Goal: Task Accomplishment & Management: Complete application form

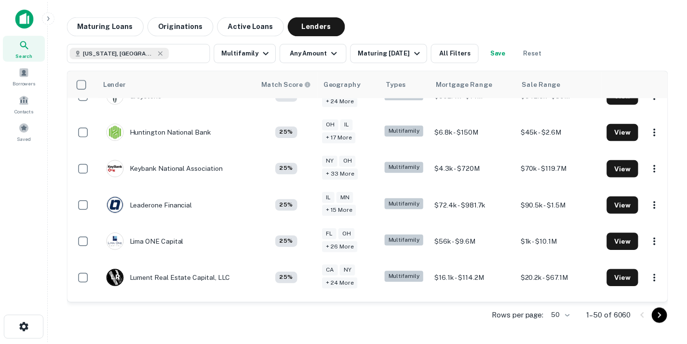
scroll to position [1122, 0]
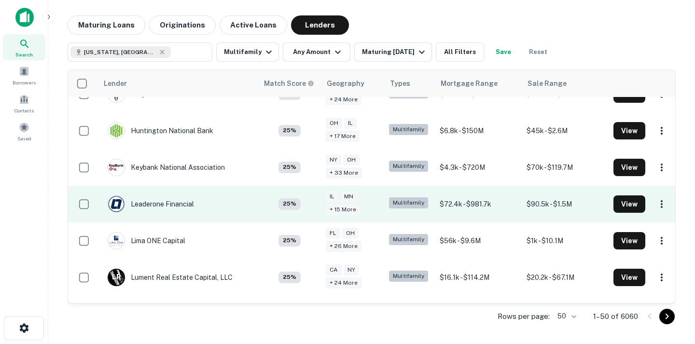
click at [205, 195] on td "Leaderone Financial" at bounding box center [178, 204] width 160 height 37
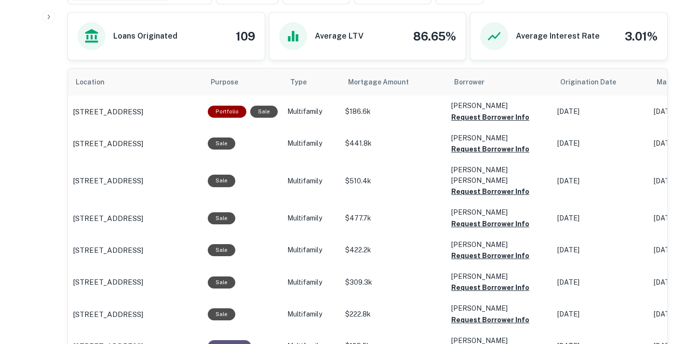
scroll to position [379, 0]
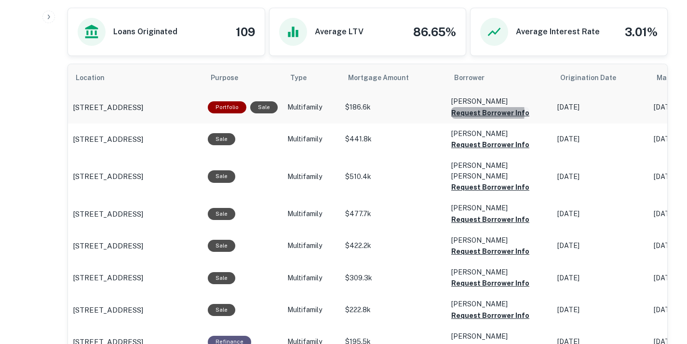
click at [476, 119] on button "Request Borrower Info" at bounding box center [491, 113] width 78 height 12
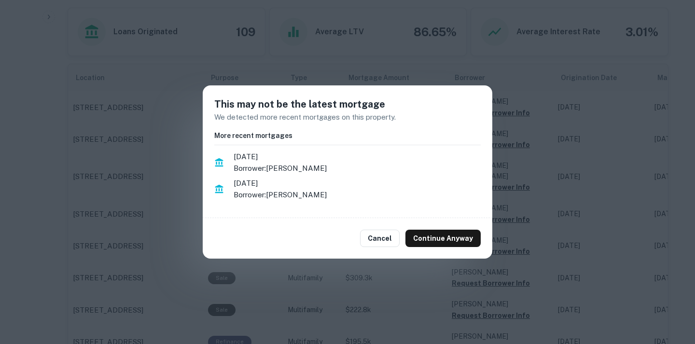
click at [379, 228] on div "Cancel Continue Anyway" at bounding box center [347, 238] width 289 height 41
click at [383, 237] on button "Cancel" at bounding box center [380, 238] width 40 height 17
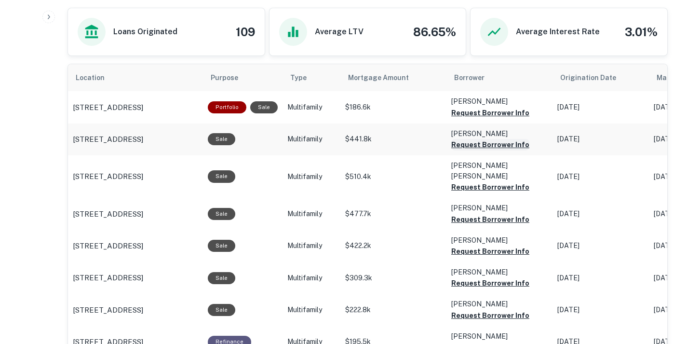
click at [461, 119] on button "Request Borrower Info" at bounding box center [491, 113] width 78 height 12
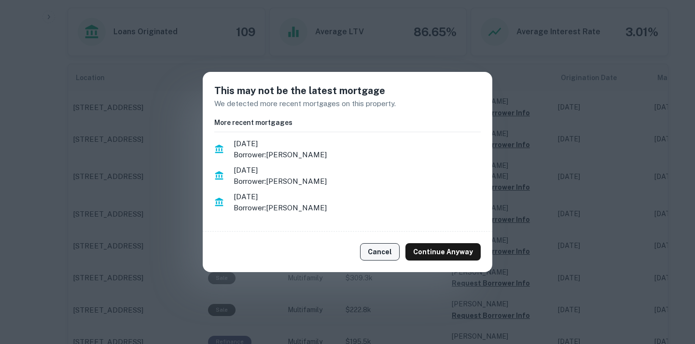
click at [384, 250] on button "Cancel" at bounding box center [380, 251] width 40 height 17
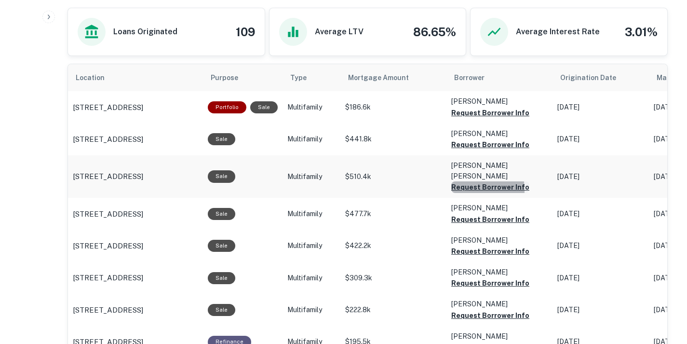
click at [456, 119] on button "Request Borrower Info" at bounding box center [491, 113] width 78 height 12
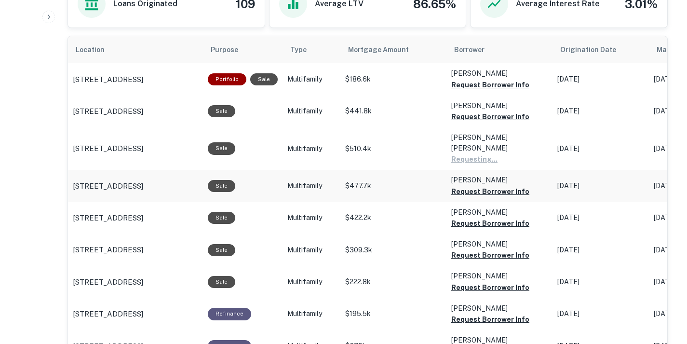
scroll to position [410, 0]
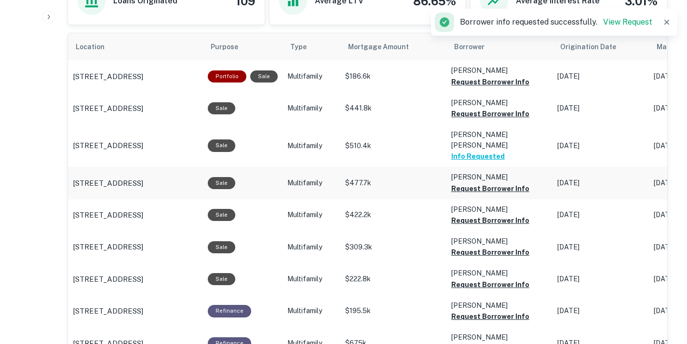
click at [464, 92] on td "[PERSON_NAME] Request Borrower Info" at bounding box center [500, 76] width 106 height 32
click at [467, 88] on button "Request Borrower Info" at bounding box center [491, 82] width 78 height 12
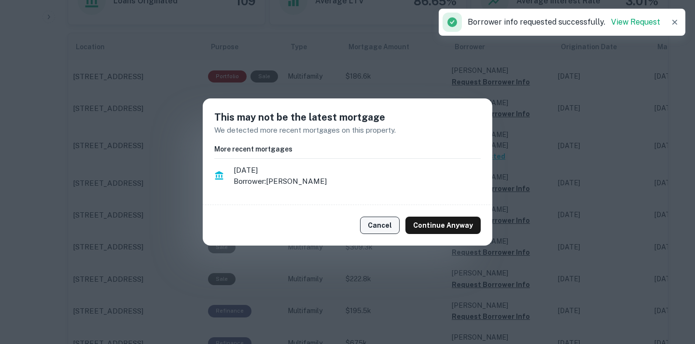
click at [396, 229] on button "Cancel" at bounding box center [380, 225] width 40 height 17
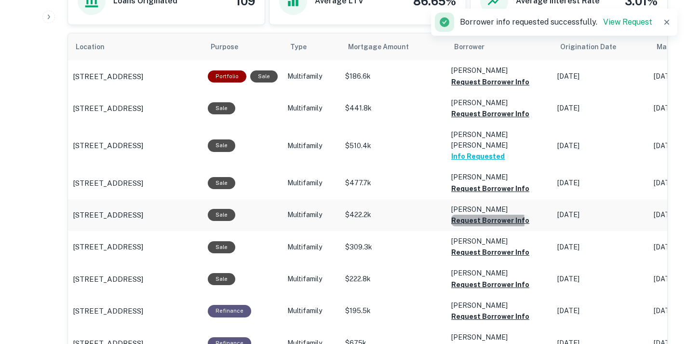
click at [462, 88] on button "Request Borrower Info" at bounding box center [491, 82] width 78 height 12
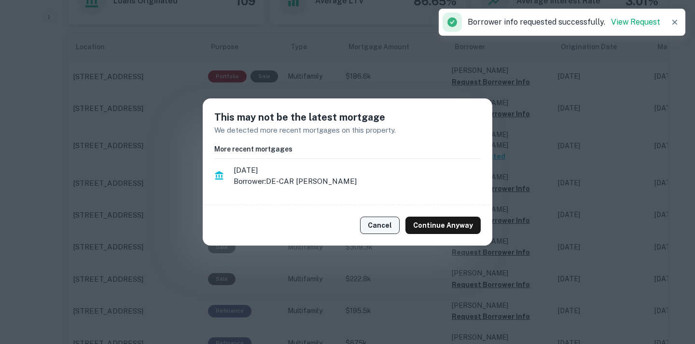
click at [385, 224] on button "Cancel" at bounding box center [380, 225] width 40 height 17
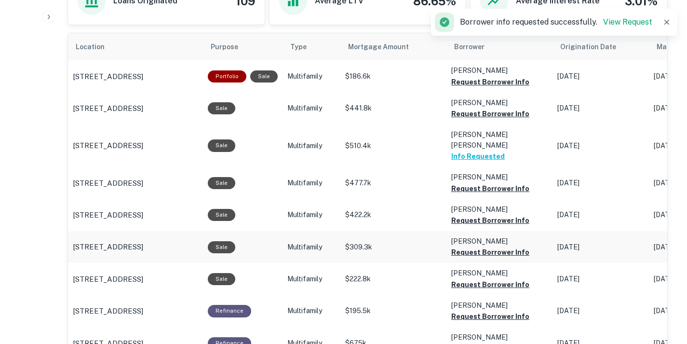
scroll to position [417, 0]
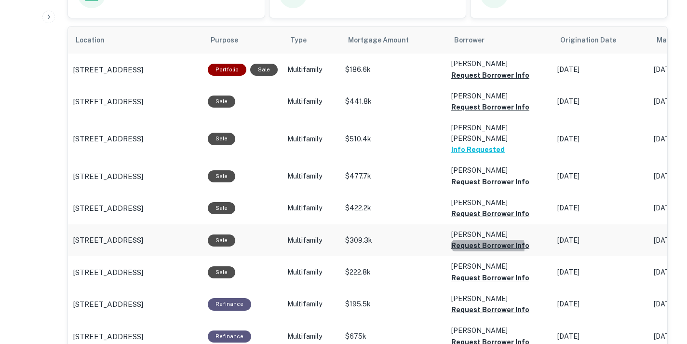
click at [483, 81] on button "Request Borrower Info" at bounding box center [491, 75] width 78 height 12
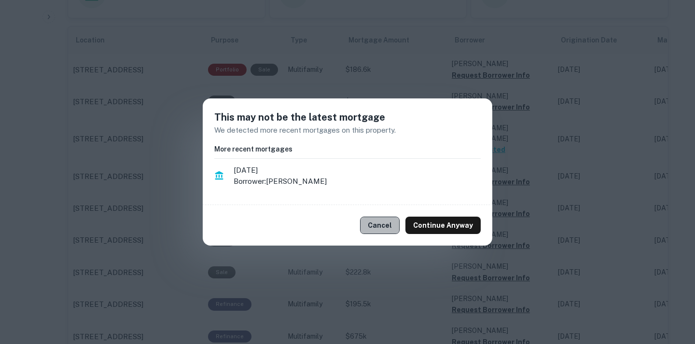
click at [378, 220] on button "Cancel" at bounding box center [380, 225] width 40 height 17
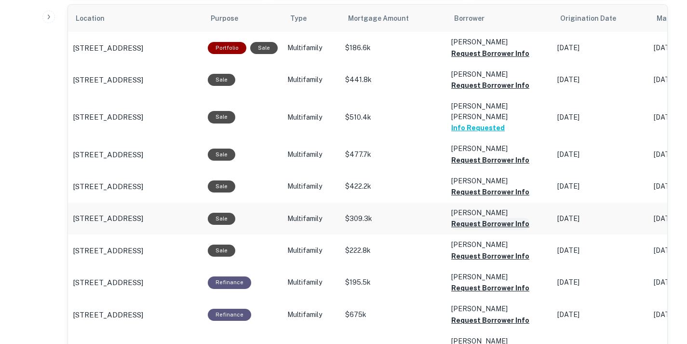
scroll to position [440, 0]
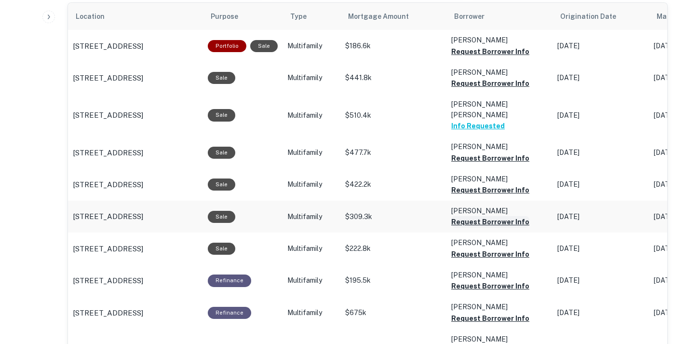
click at [489, 57] on button "Request Borrower Info" at bounding box center [491, 52] width 78 height 12
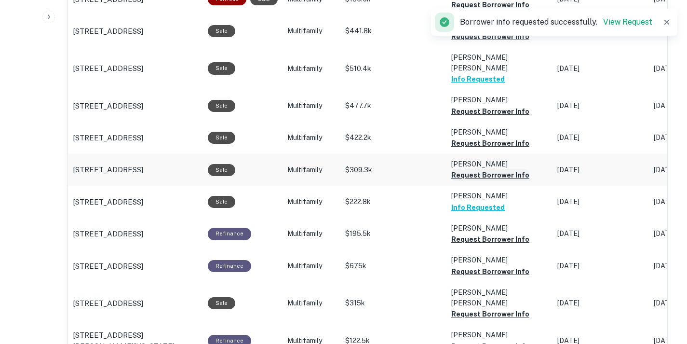
scroll to position [488, 0]
click at [479, 10] on button "Request Borrower Info" at bounding box center [491, 5] width 78 height 12
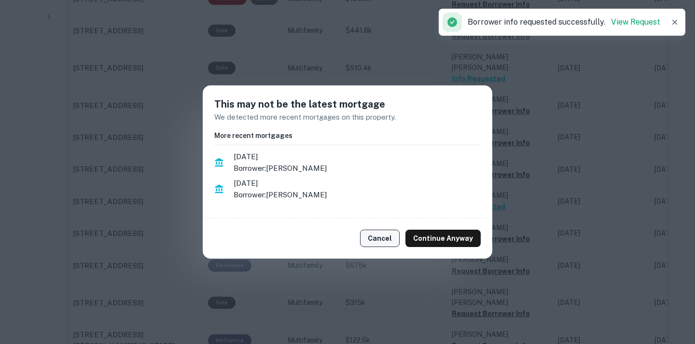
click at [397, 236] on button "Cancel" at bounding box center [380, 238] width 40 height 17
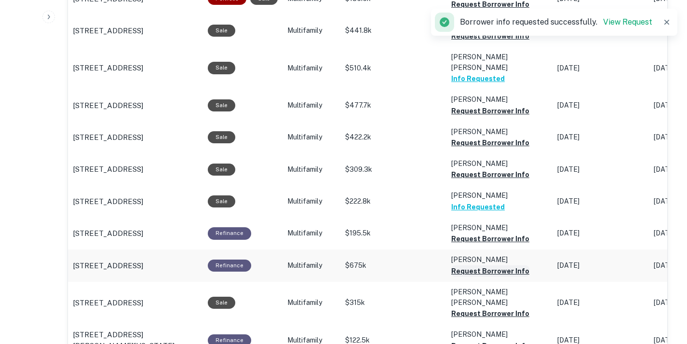
click at [479, 10] on button "Request Borrower Info" at bounding box center [491, 5] width 78 height 12
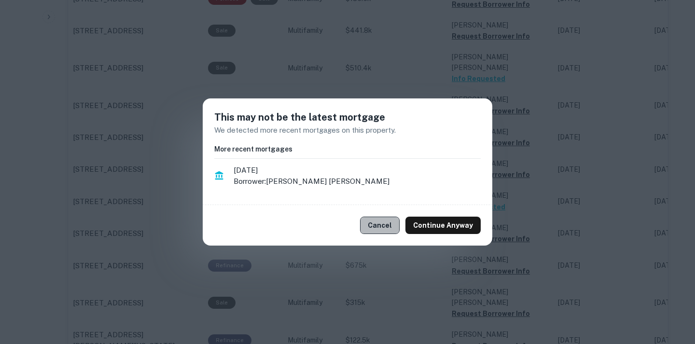
click at [384, 224] on button "Cancel" at bounding box center [380, 225] width 40 height 17
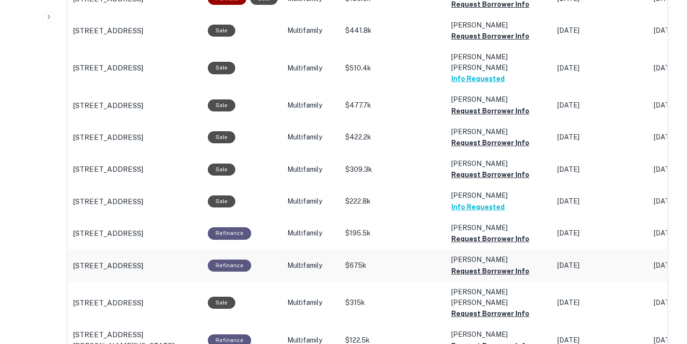
scroll to position [508, 0]
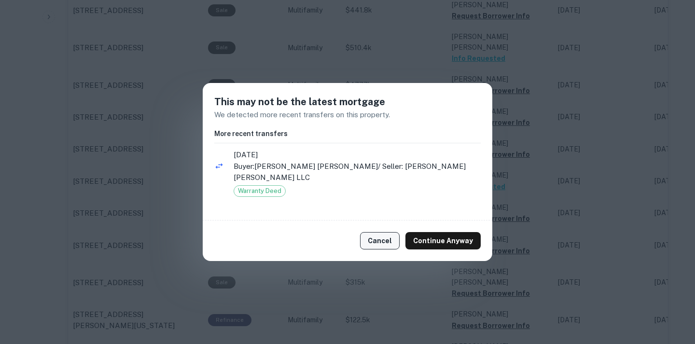
click at [382, 232] on button "Cancel" at bounding box center [380, 240] width 40 height 17
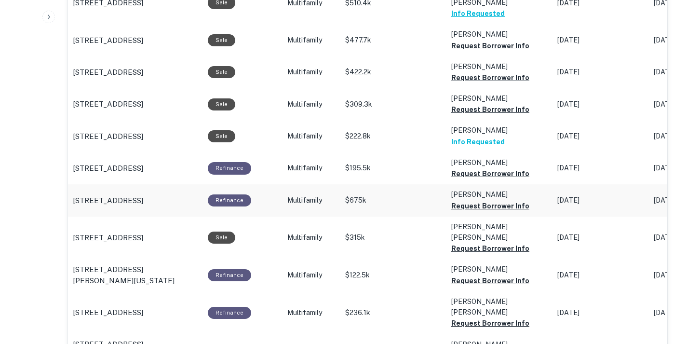
scroll to position [553, 0]
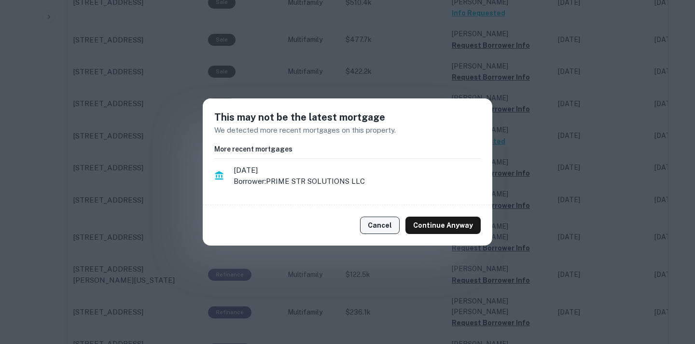
click at [395, 229] on button "Cancel" at bounding box center [380, 225] width 40 height 17
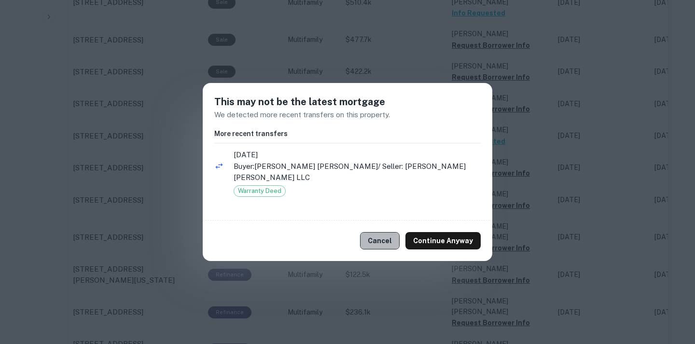
click at [371, 232] on button "Cancel" at bounding box center [380, 240] width 40 height 17
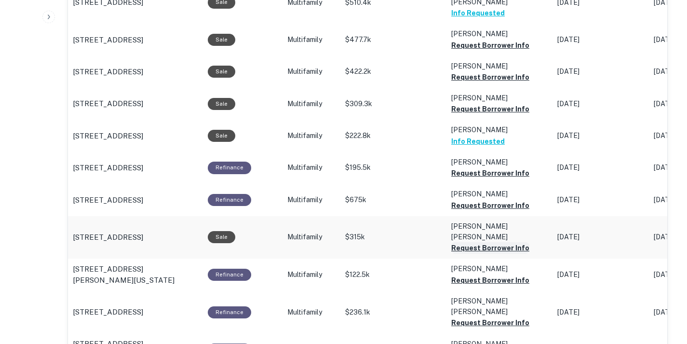
scroll to position [597, 0]
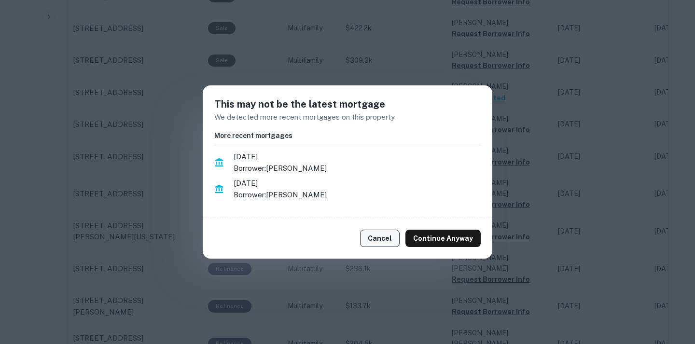
click at [393, 237] on button "Cancel" at bounding box center [380, 238] width 40 height 17
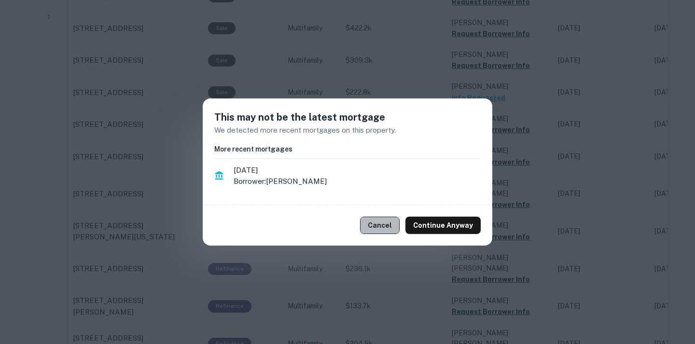
click at [388, 224] on button "Cancel" at bounding box center [380, 225] width 40 height 17
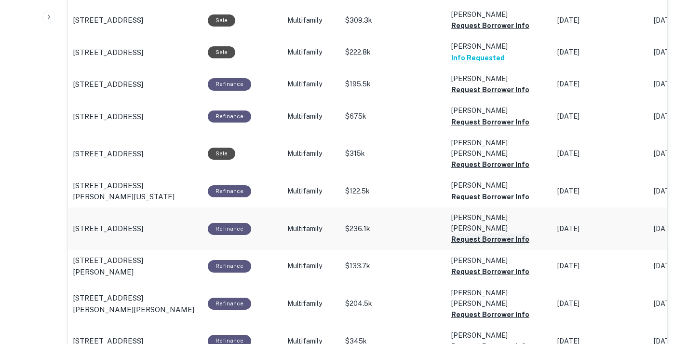
scroll to position [639, 0]
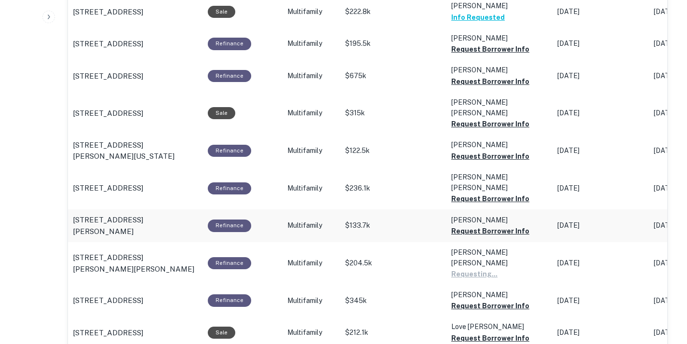
scroll to position [678, 0]
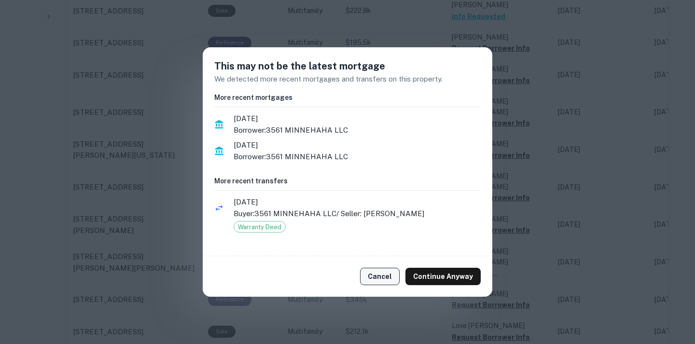
click at [381, 271] on button "Cancel" at bounding box center [380, 276] width 40 height 17
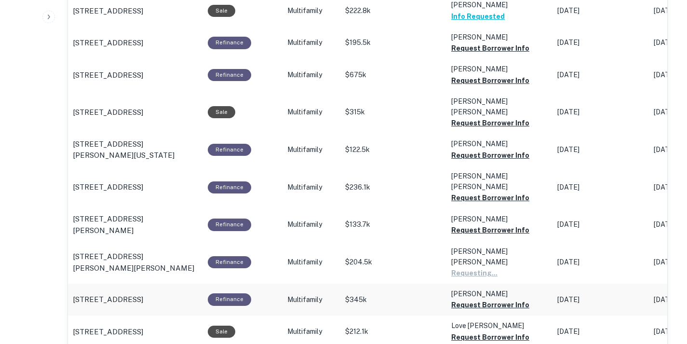
scroll to position [724, 0]
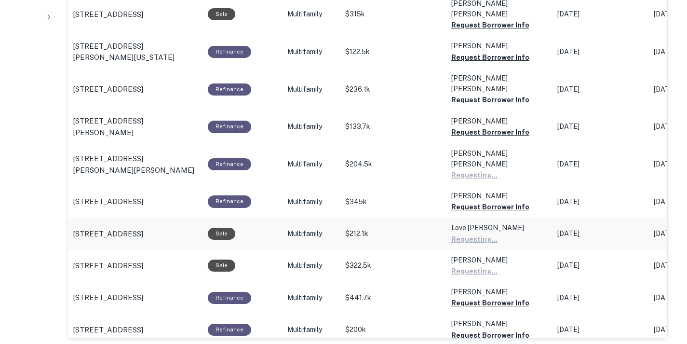
scroll to position [778, 0]
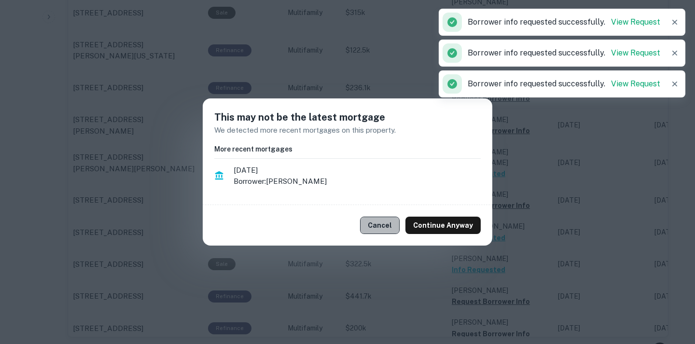
click at [388, 230] on button "Cancel" at bounding box center [380, 225] width 40 height 17
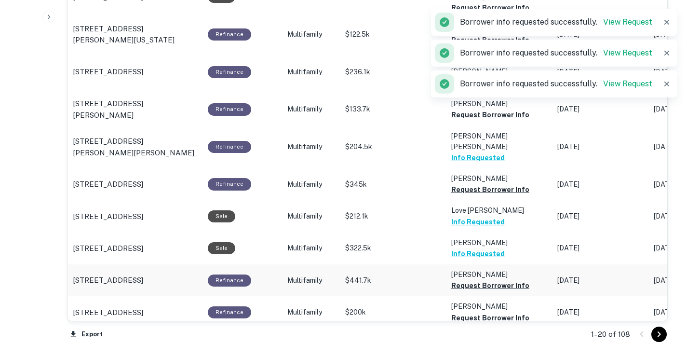
scroll to position [794, 0]
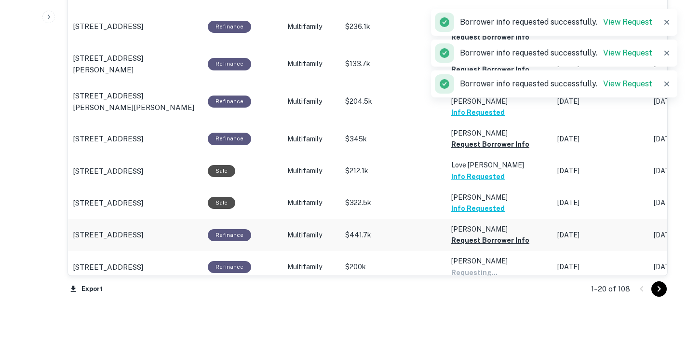
scroll to position [839, 0]
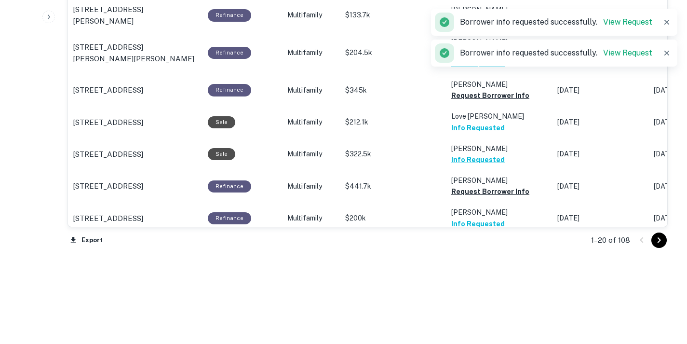
scroll to position [932, 0]
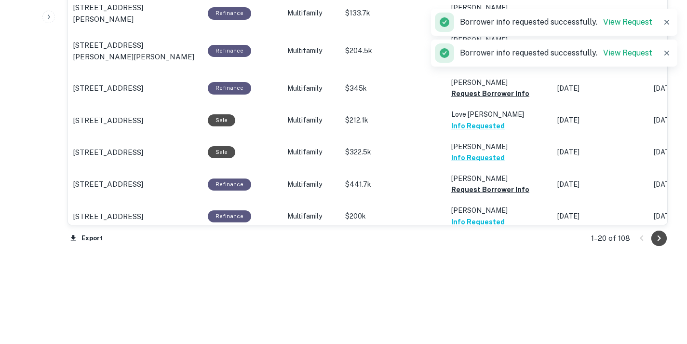
click at [653, 241] on button "Go to next page" at bounding box center [659, 238] width 15 height 15
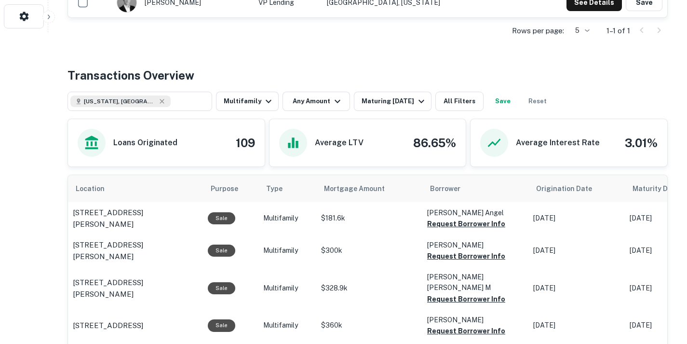
scroll to position [315, 0]
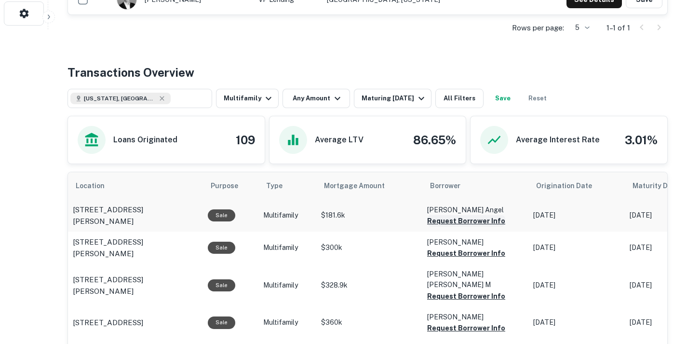
click at [466, 219] on button "Request Borrower Info" at bounding box center [466, 221] width 78 height 12
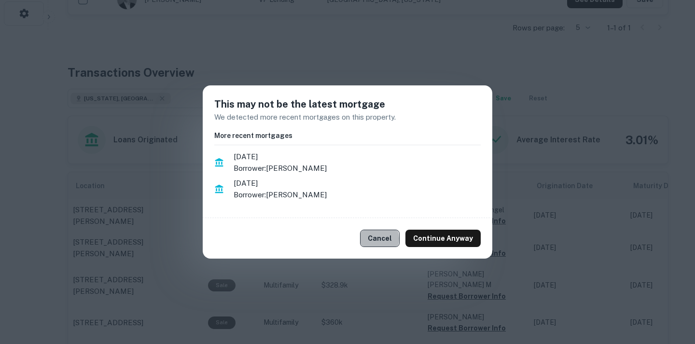
click at [381, 238] on button "Cancel" at bounding box center [380, 238] width 40 height 17
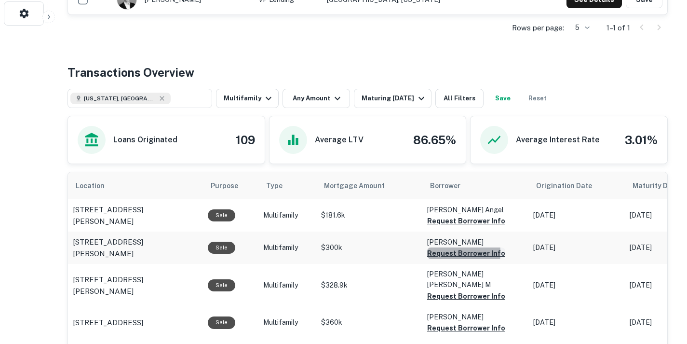
click at [440, 227] on button "Request Borrower Info" at bounding box center [466, 221] width 78 height 12
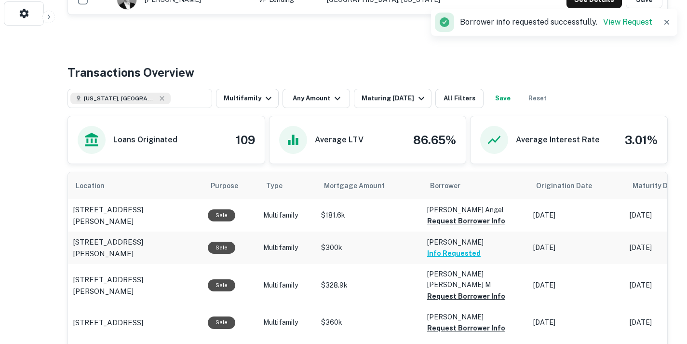
scroll to position [351, 0]
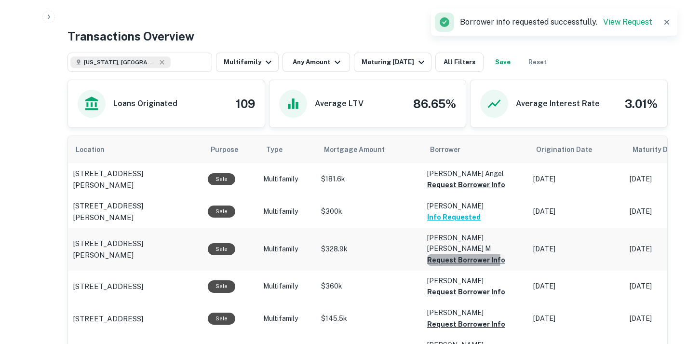
click at [460, 191] on button "Request Borrower Info" at bounding box center [466, 185] width 78 height 12
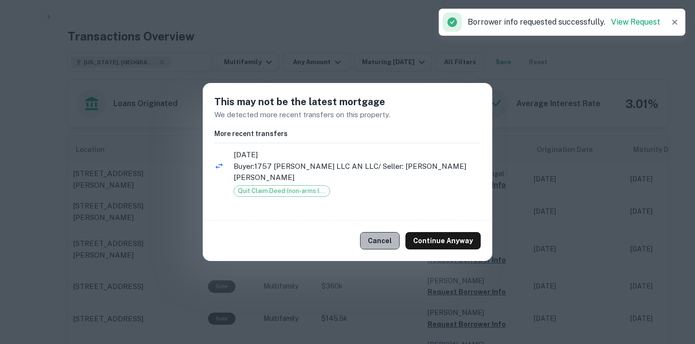
click at [395, 242] on button "Cancel" at bounding box center [380, 240] width 40 height 17
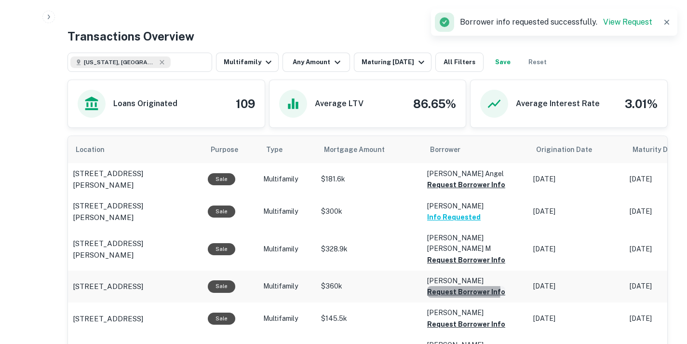
click at [435, 191] on button "Request Borrower Info" at bounding box center [466, 185] width 78 height 12
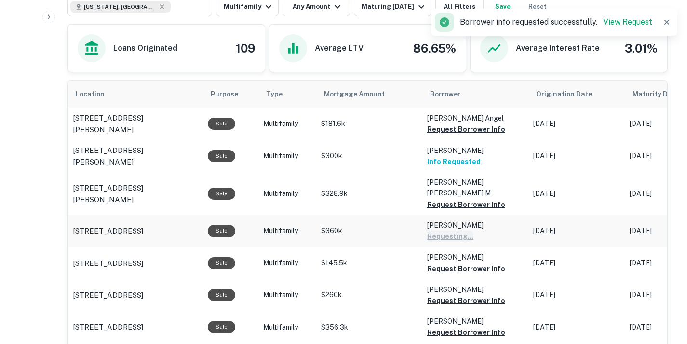
scroll to position [410, 0]
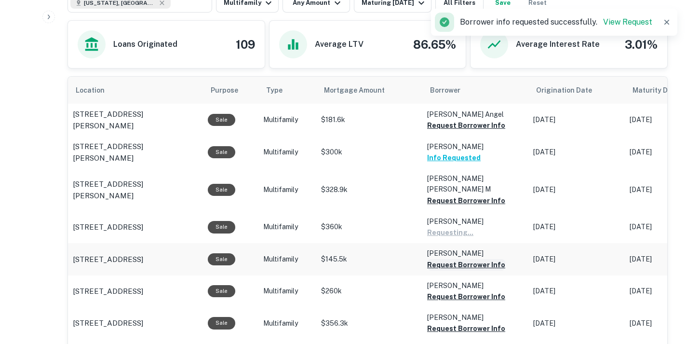
click at [438, 131] on button "Request Borrower Info" at bounding box center [466, 126] width 78 height 12
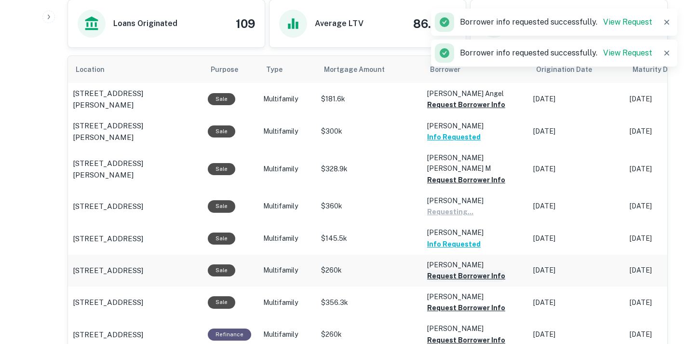
scroll to position [432, 0]
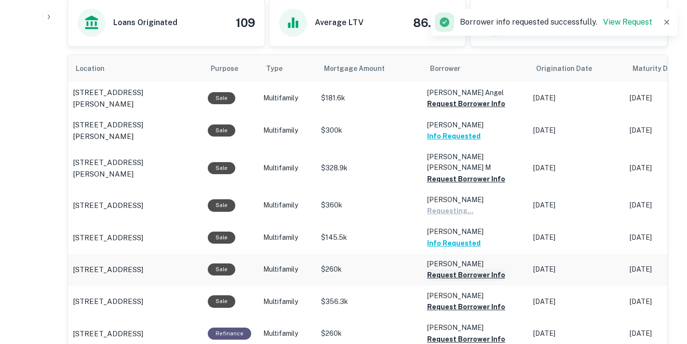
click at [444, 110] on button "Request Borrower Info" at bounding box center [466, 104] width 78 height 12
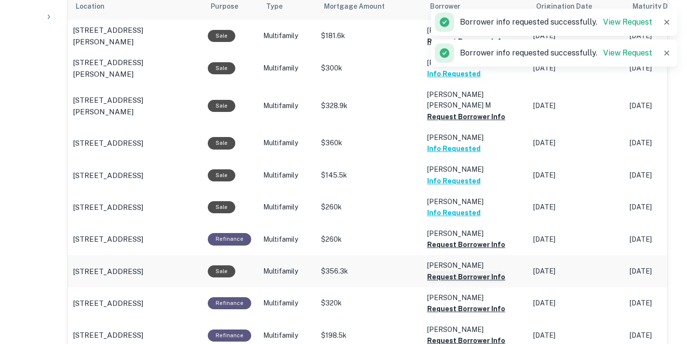
scroll to position [494, 0]
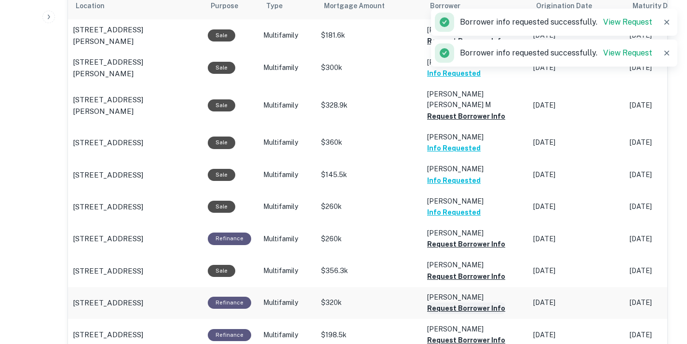
click at [445, 47] on button "Request Borrower Info" at bounding box center [466, 41] width 78 height 12
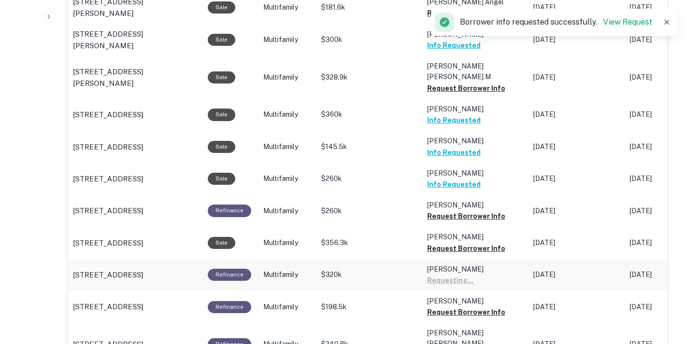
scroll to position [526, 0]
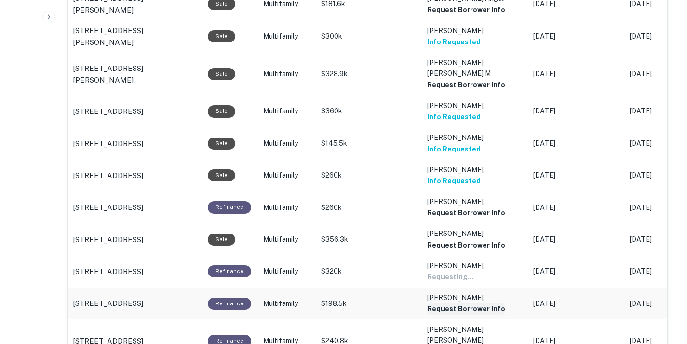
click at [455, 15] on button "Request Borrower Info" at bounding box center [466, 10] width 78 height 12
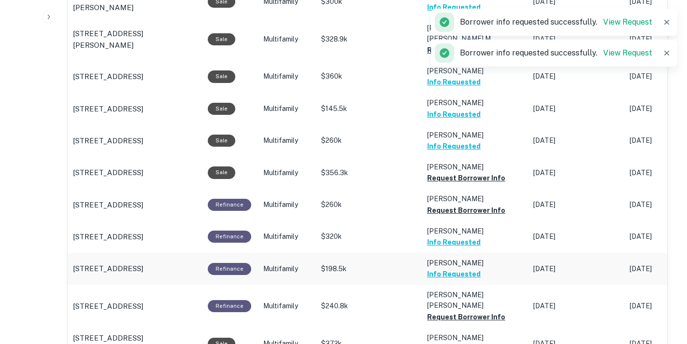
scroll to position [561, 0]
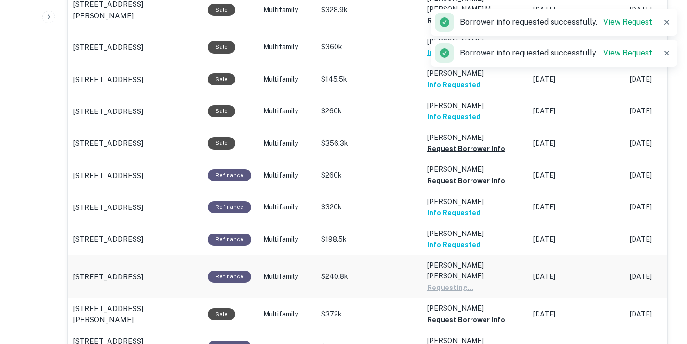
scroll to position [592, 0]
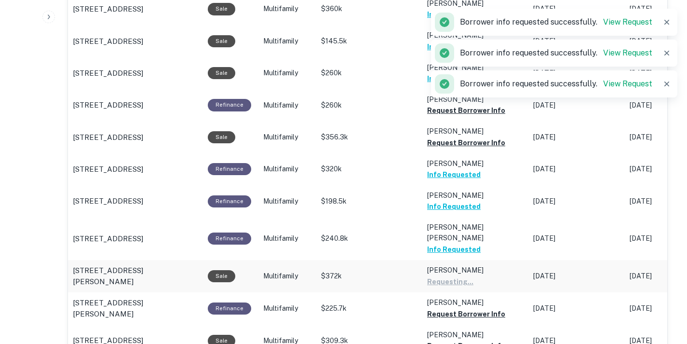
scroll to position [630, 0]
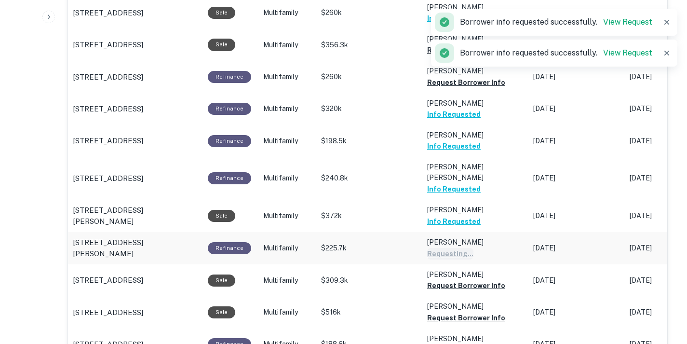
scroll to position [689, 0]
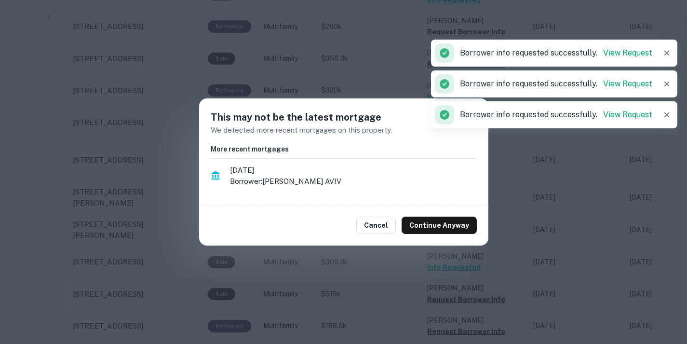
scroll to position [712, 0]
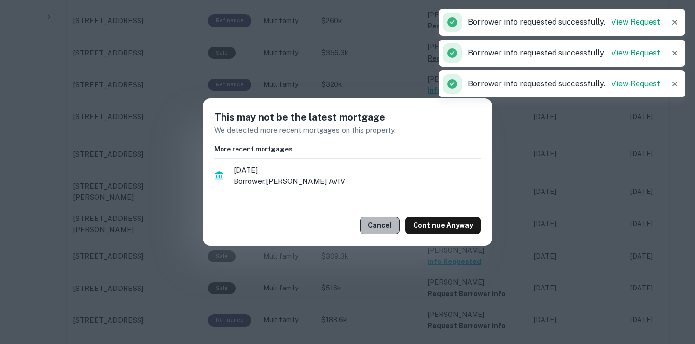
click at [394, 225] on button "Cancel" at bounding box center [380, 225] width 40 height 17
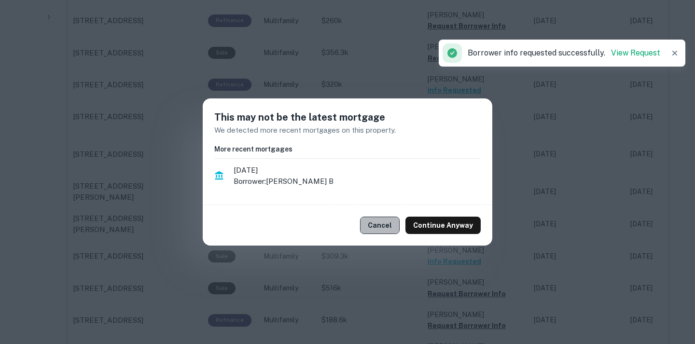
click at [395, 228] on button "Cancel" at bounding box center [380, 225] width 40 height 17
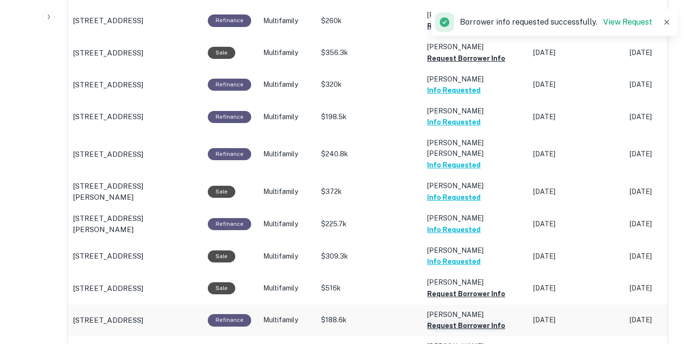
scroll to position [749, 0]
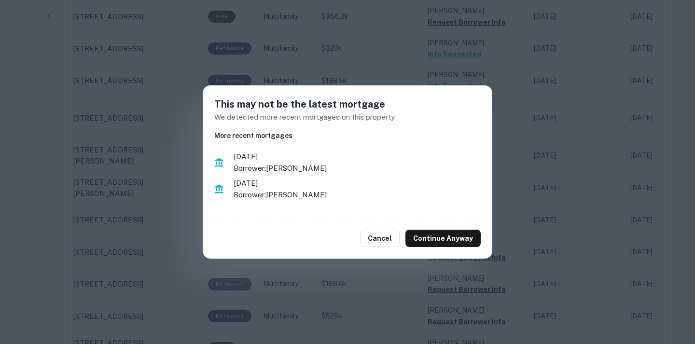
click at [397, 252] on div "Cancel Continue Anyway" at bounding box center [347, 238] width 289 height 41
click at [388, 240] on button "Cancel" at bounding box center [380, 238] width 40 height 17
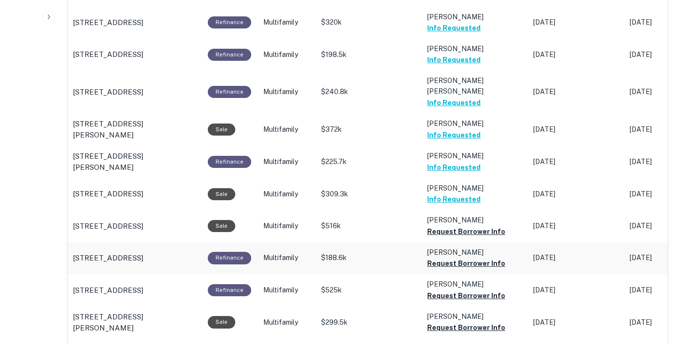
scroll to position [776, 0]
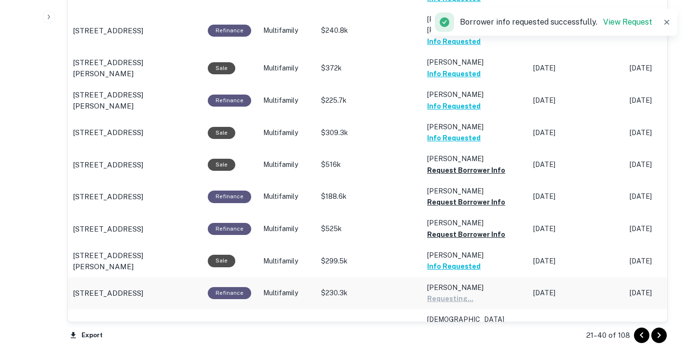
scroll to position [861, 0]
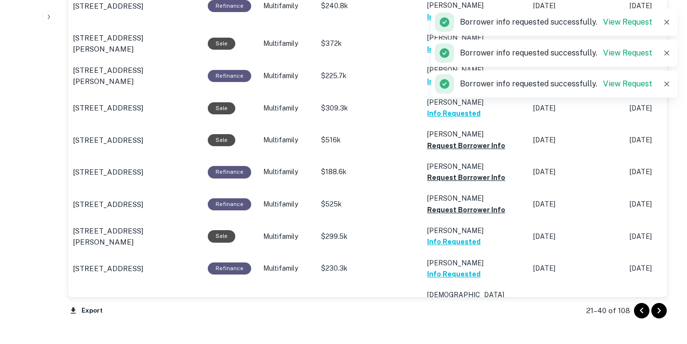
click at [657, 315] on icon "Go to next page" at bounding box center [660, 311] width 12 height 12
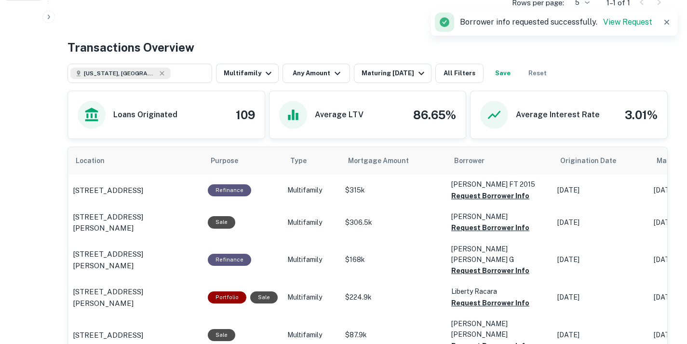
scroll to position [334, 0]
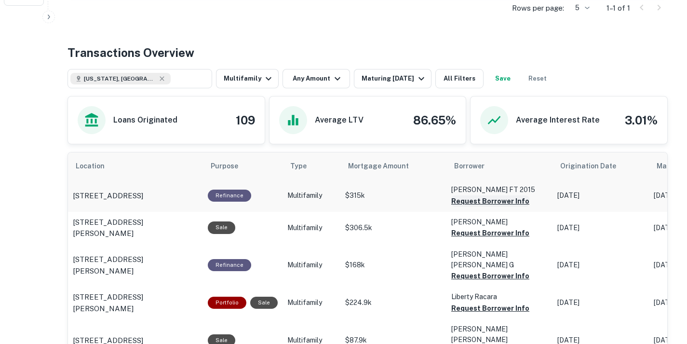
click at [475, 200] on button "Request Borrower Info" at bounding box center [491, 201] width 78 height 12
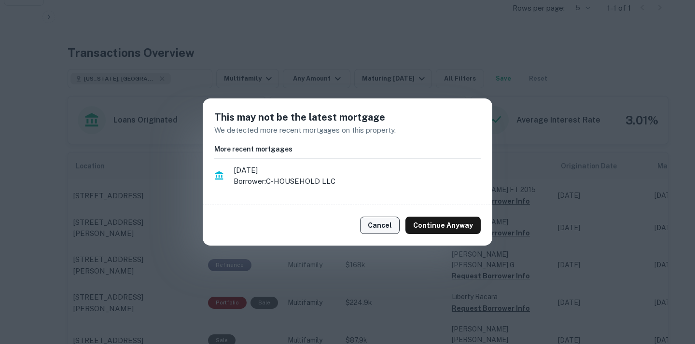
click at [378, 227] on button "Cancel" at bounding box center [380, 225] width 40 height 17
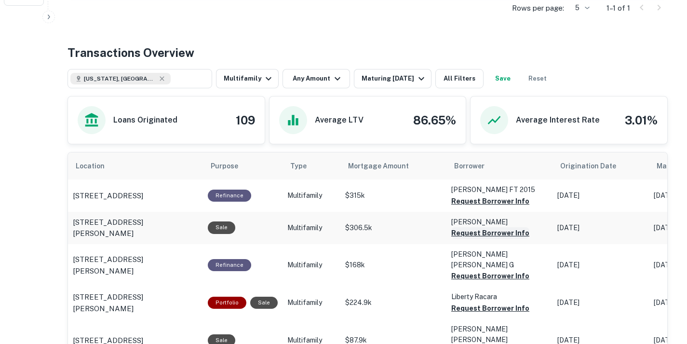
click at [465, 207] on button "Request Borrower Info" at bounding box center [491, 201] width 78 height 12
